Goal: Find specific page/section: Find specific page/section

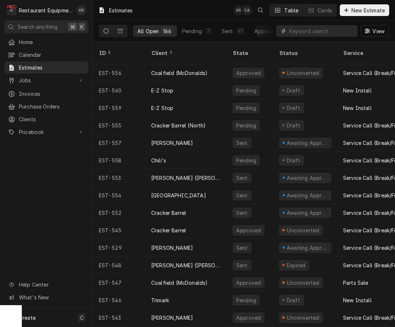
click at [331, 36] on input "Dynamic Content Wrapper" at bounding box center [322, 31] width 65 height 12
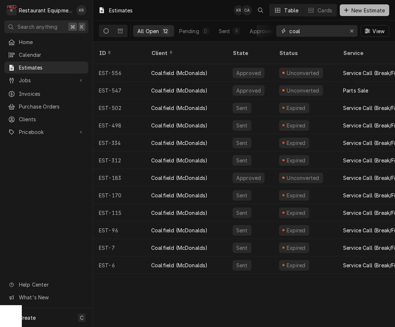
type input "coal"
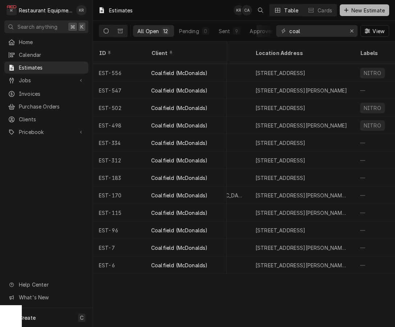
scroll to position [0, 279]
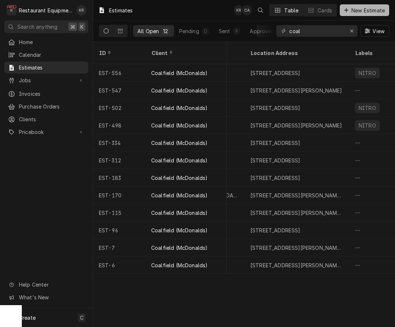
click at [264, 69] on div "3303 MacCorkle Ave SE, Charleston, WV 25304" at bounding box center [276, 73] width 50 height 8
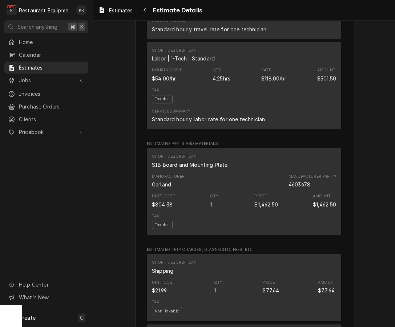
scroll to position [494, 0]
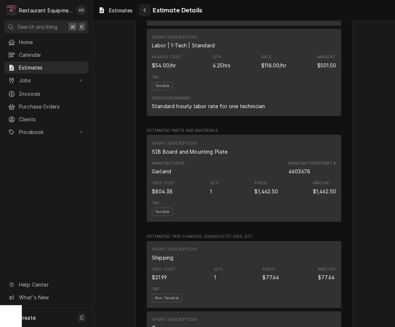
click at [146, 8] on icon "Navigate back" at bounding box center [144, 10] width 3 height 5
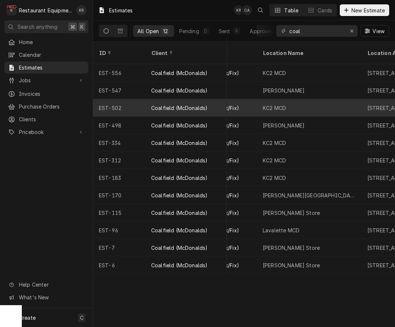
click at [270, 99] on div "KC2 MCD" at bounding box center [309, 107] width 105 height 17
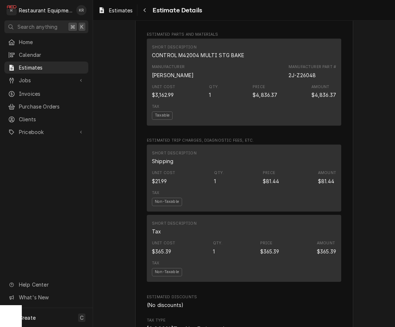
scroll to position [753, 0]
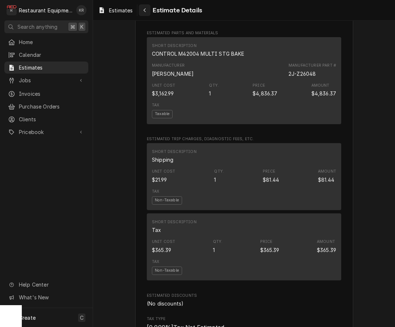
click at [147, 9] on div "Navigate back" at bounding box center [144, 10] width 7 height 7
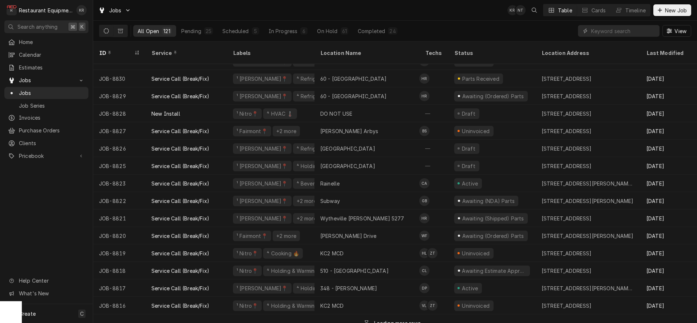
scroll to position [275, 0]
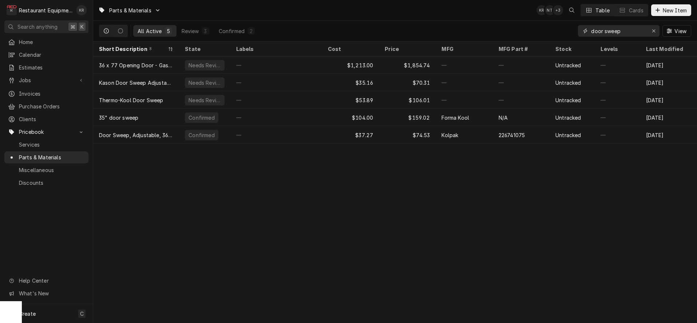
drag, startPoint x: 630, startPoint y: 33, endPoint x: 628, endPoint y: 29, distance: 4.9
click at [628, 31] on input "door sweep" at bounding box center [618, 31] width 55 height 12
drag, startPoint x: 626, startPoint y: 30, endPoint x: 548, endPoint y: 23, distance: 78.2
click at [591, 25] on input "door sweep" at bounding box center [618, 31] width 55 height 12
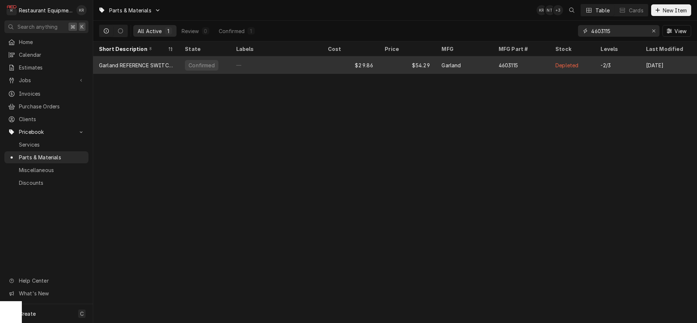
type input "4603115"
click at [147, 65] on div "Garland REFERENCE SWITCH KIT" at bounding box center [136, 65] width 74 height 8
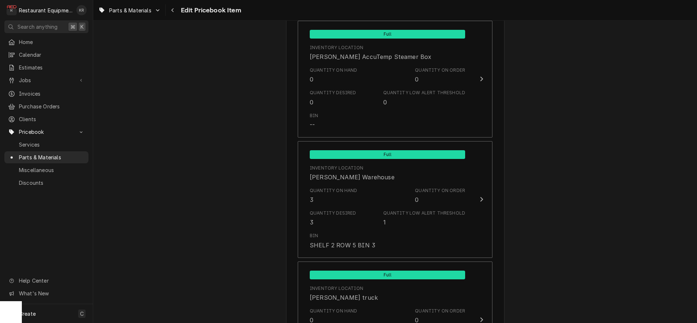
scroll to position [876, 0]
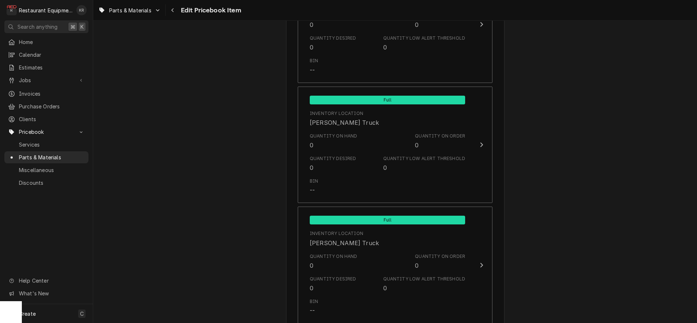
click at [126, 15] on link "Parts & Materials" at bounding box center [129, 10] width 68 height 12
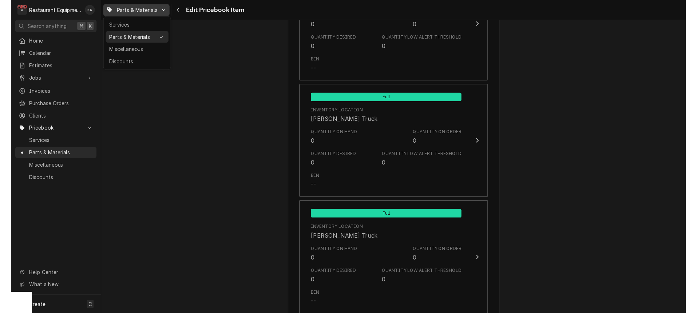
scroll to position [2489, 0]
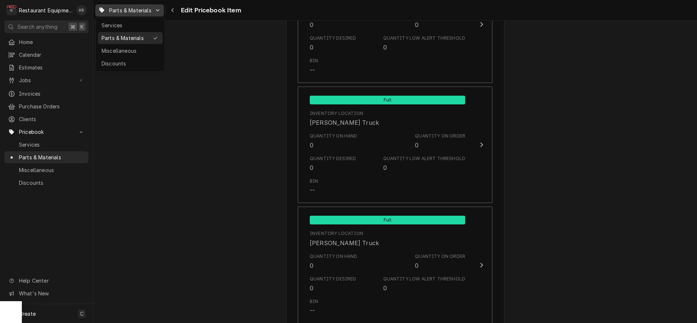
drag, startPoint x: 125, startPoint y: 12, endPoint x: 121, endPoint y: 14, distance: 4.9
click at [125, 12] on html "R Restaurant Equipment Diagnostics KR Search anything ⌘ K Home Calendar Estimat…" at bounding box center [348, 161] width 697 height 323
type textarea "x"
